Goal: Obtain resource: Download file/media

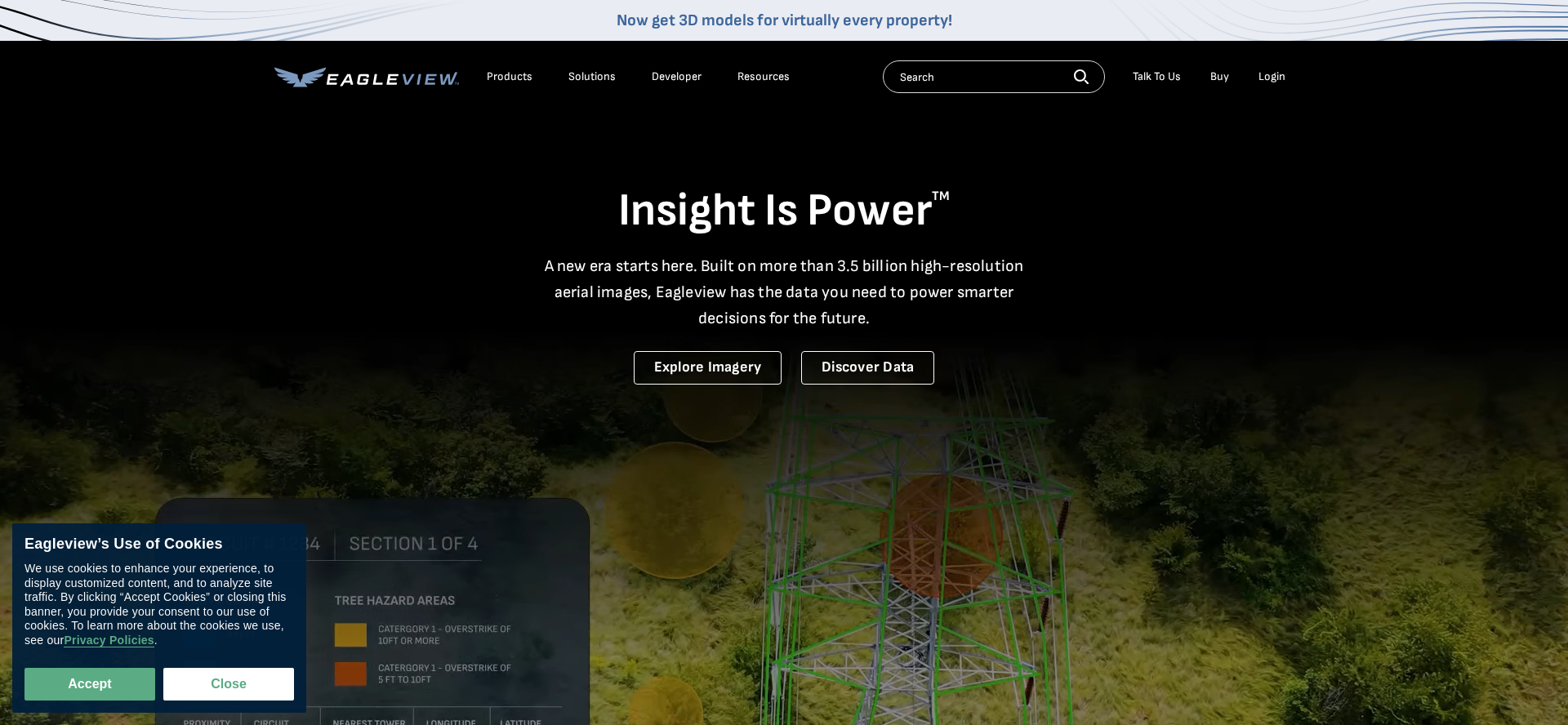
click at [1263, 78] on div "Login" at bounding box center [1272, 76] width 27 height 14
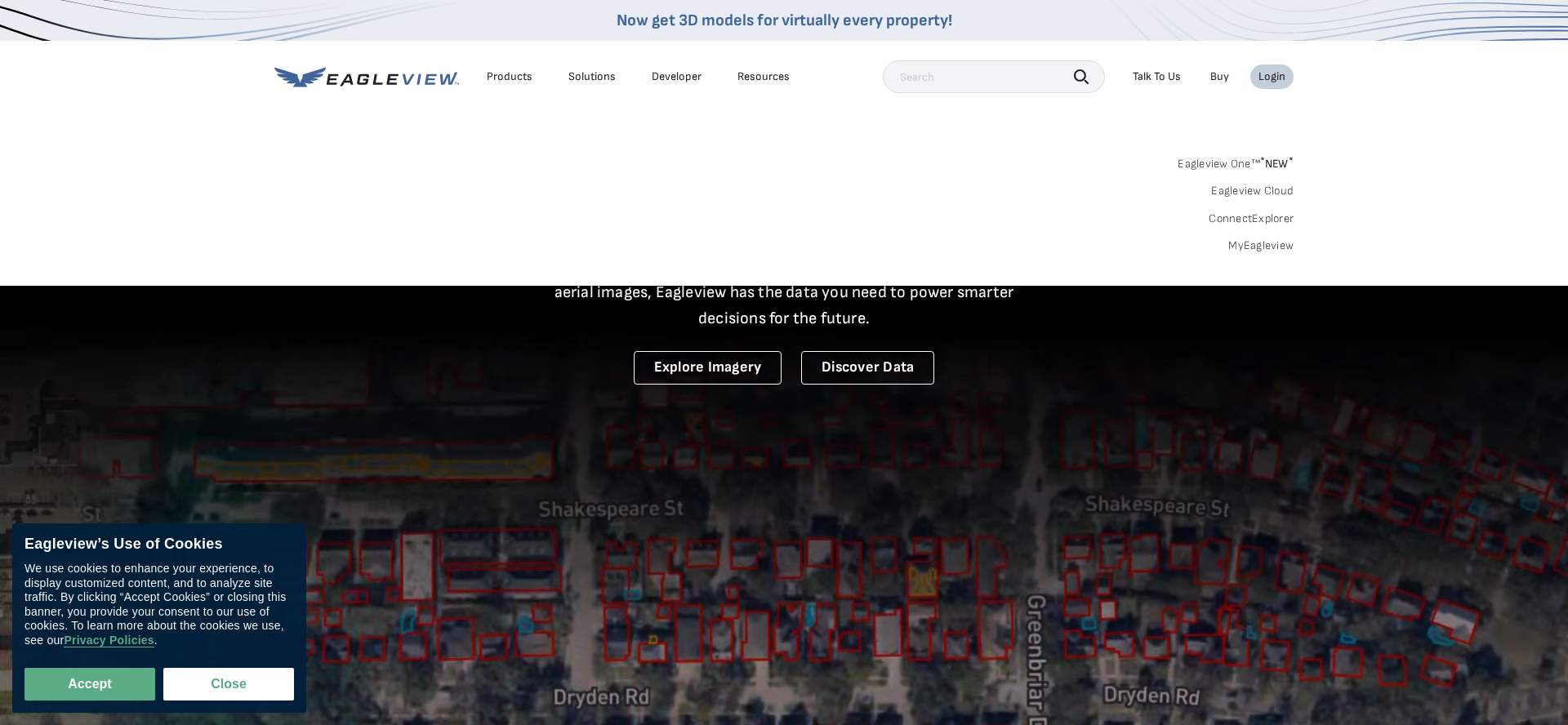
click at [1252, 247] on link "MyEagleview" at bounding box center [1261, 245] width 66 height 14
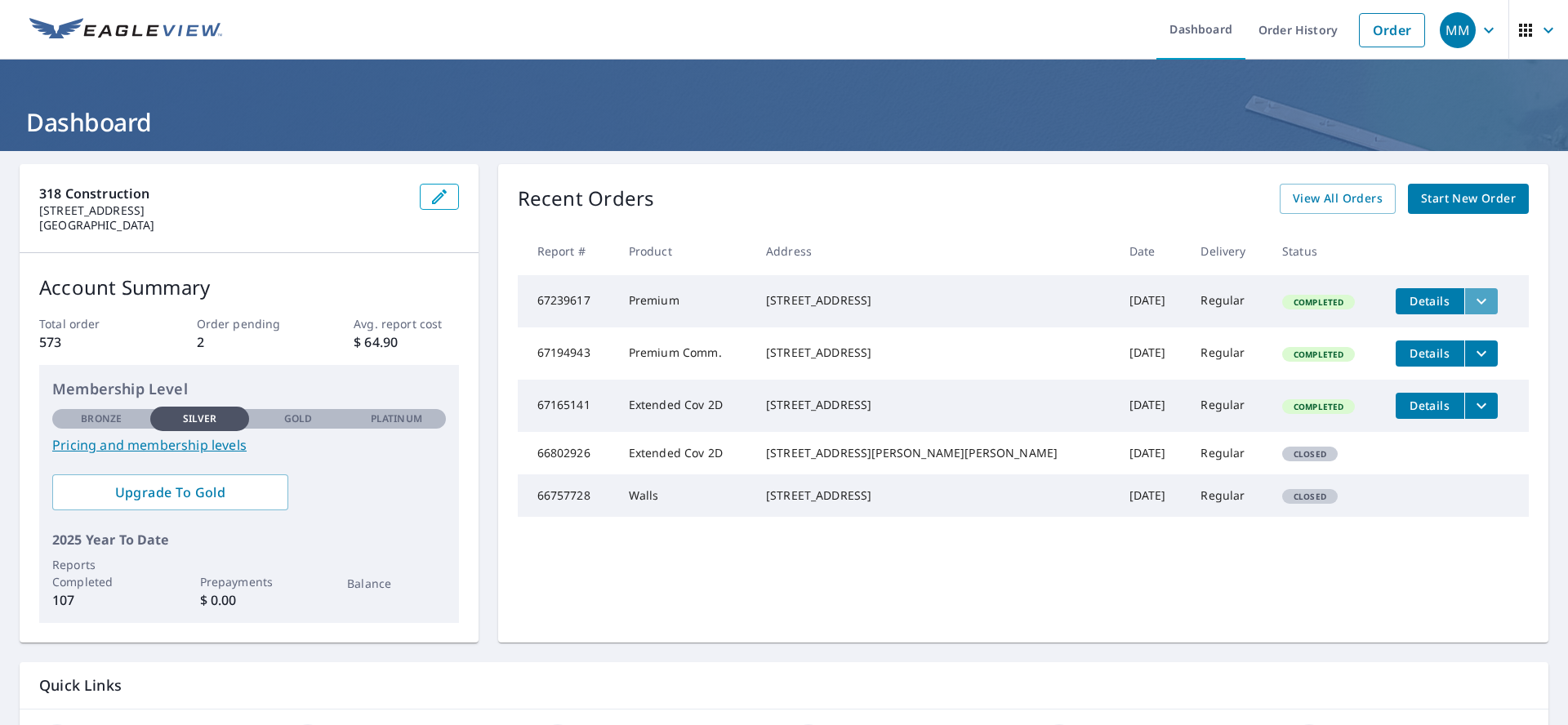
click at [1472, 306] on icon "filesDropdownBtn-67239617" at bounding box center [1482, 301] width 20 height 20
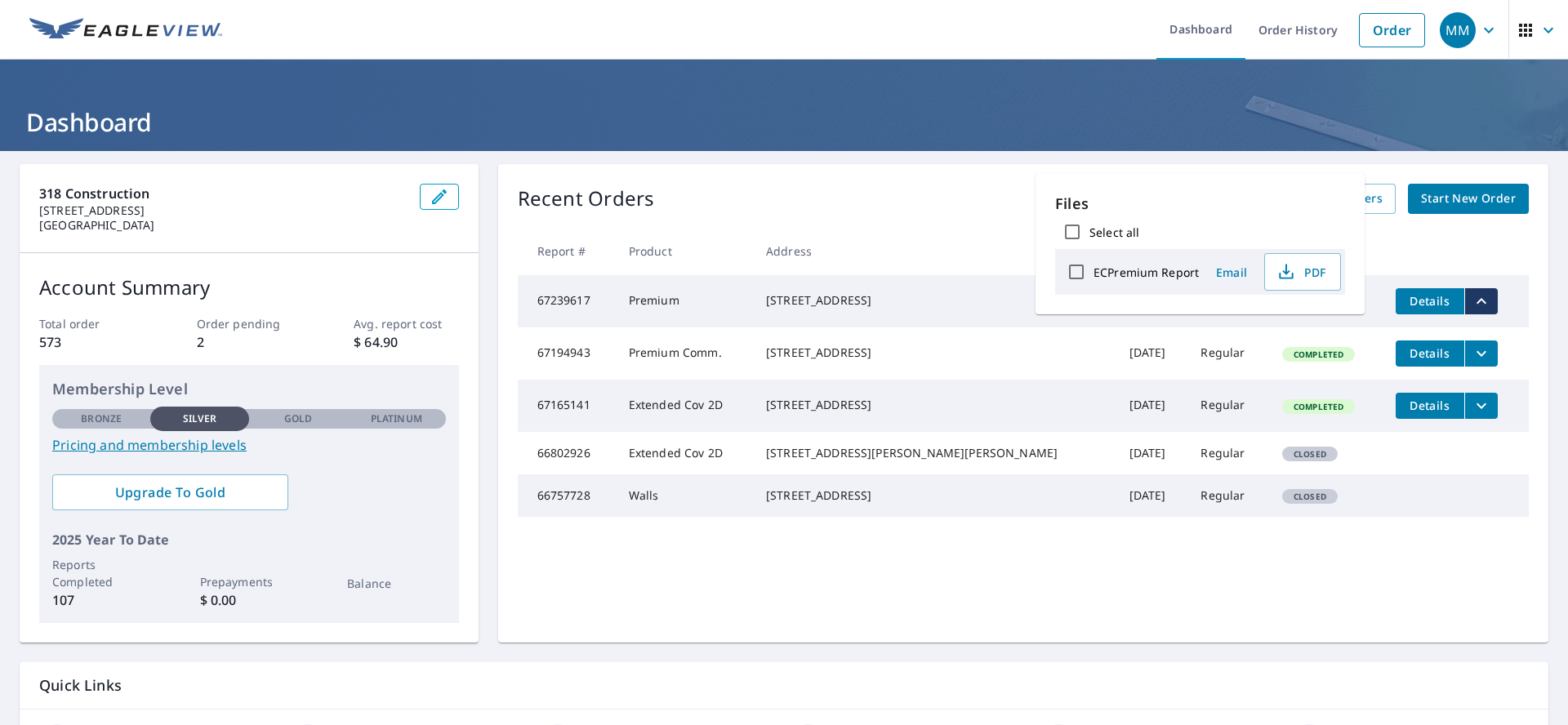
click at [1070, 272] on input "ECPremium Report" at bounding box center [1077, 272] width 34 height 34
checkbox input "true"
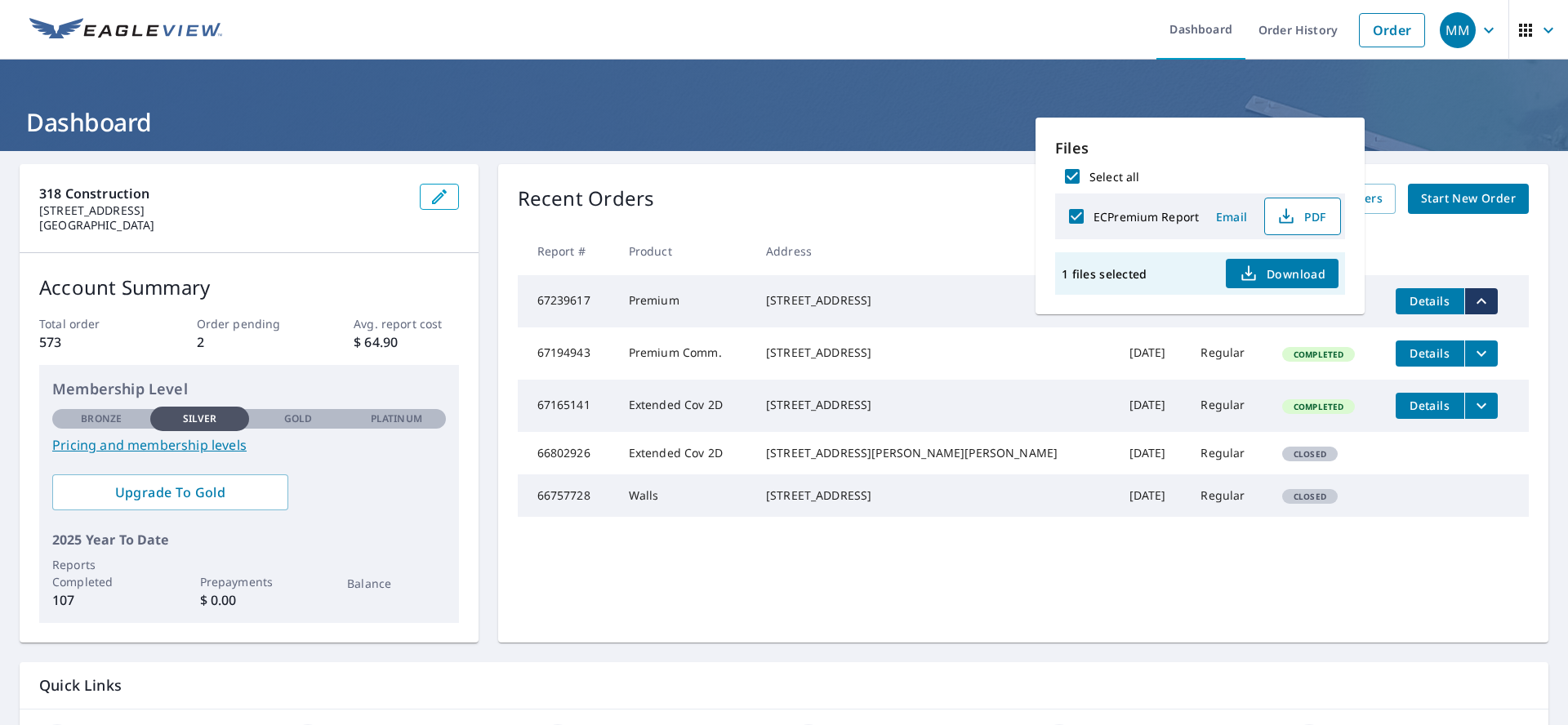
click at [1282, 217] on icon "button" at bounding box center [1286, 213] width 8 height 10
